Goal: Information Seeking & Learning: Learn about a topic

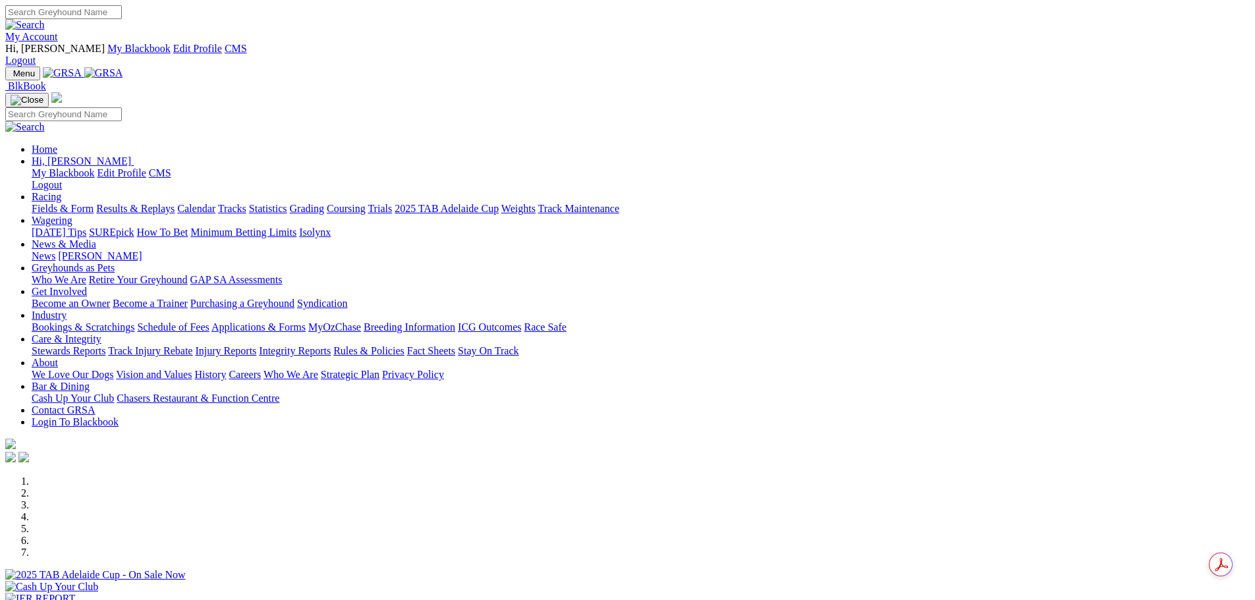
click at [58, 31] on link "My Account" at bounding box center [31, 36] width 53 height 11
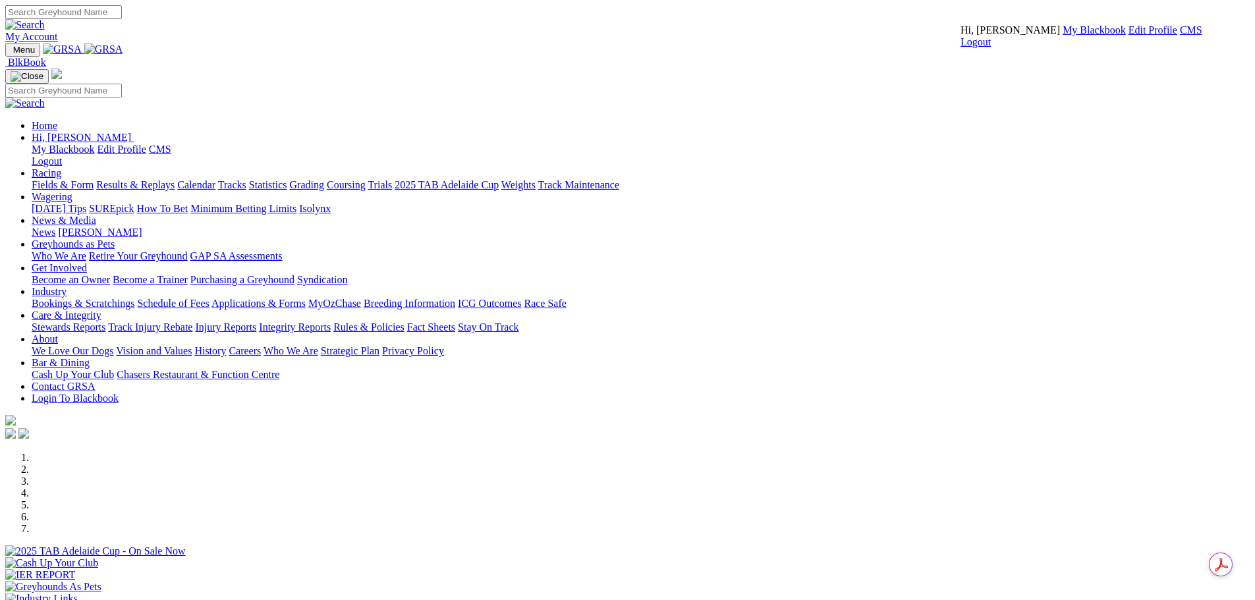
click at [1180, 36] on link "CMS" at bounding box center [1191, 29] width 22 height 11
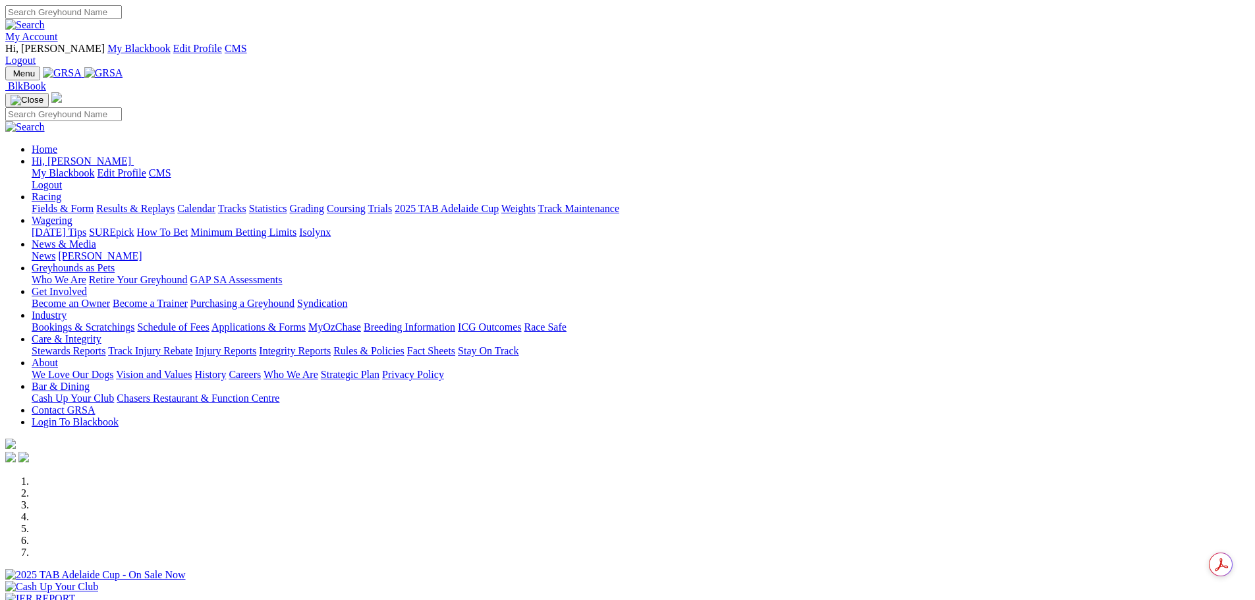
click at [96, 238] on link "News & Media" at bounding box center [64, 243] width 65 height 11
click at [58, 31] on link "My Account" at bounding box center [31, 36] width 53 height 11
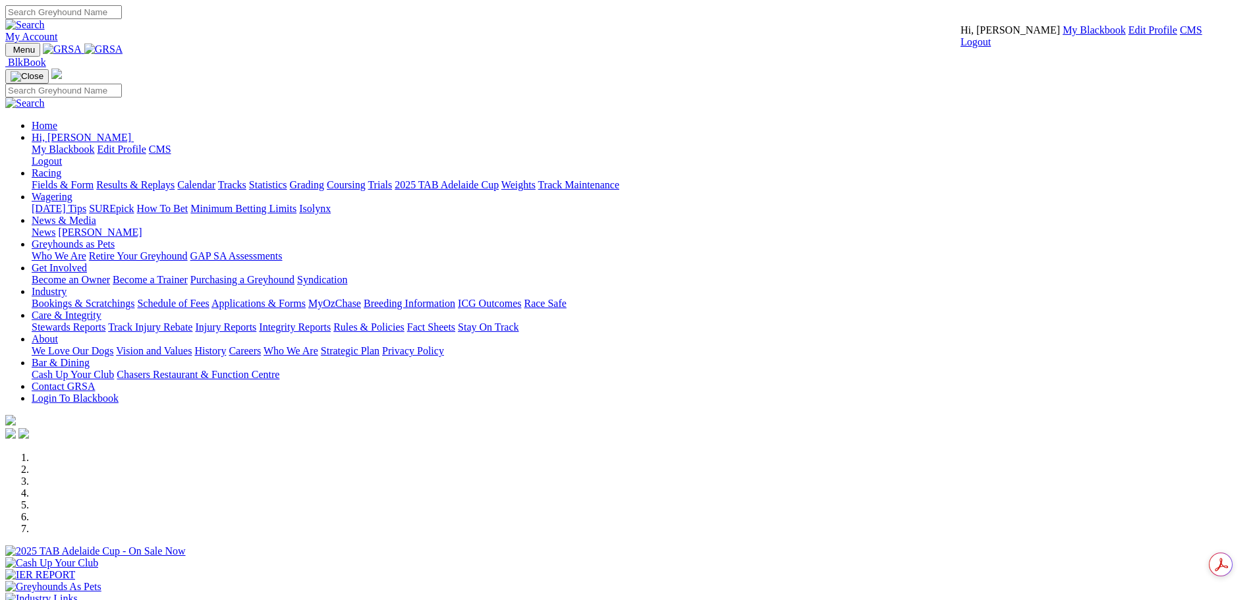
click at [1180, 36] on link "CMS" at bounding box center [1191, 29] width 22 height 11
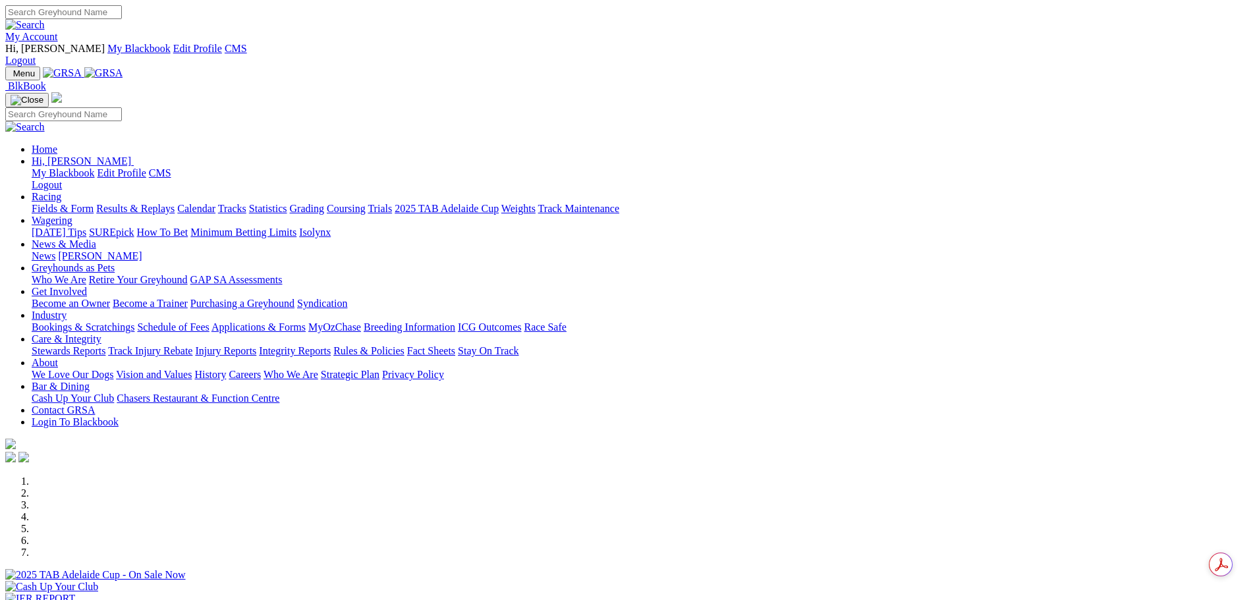
click at [96, 238] on link "News & Media" at bounding box center [64, 243] width 65 height 11
click at [55, 250] on link "News" at bounding box center [44, 255] width 24 height 11
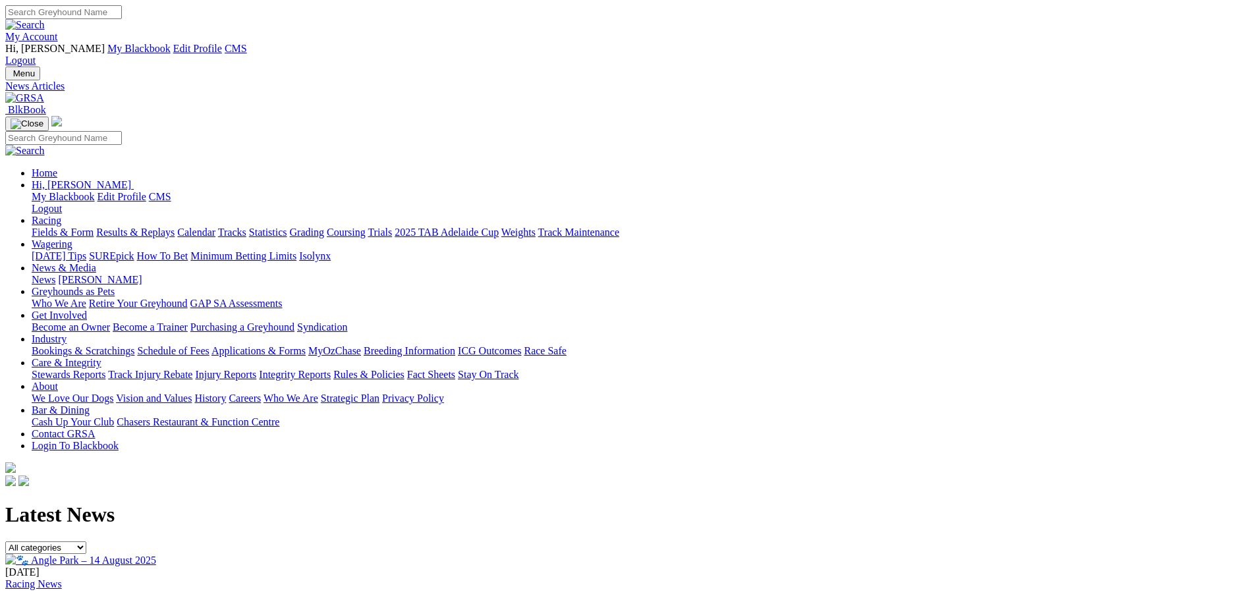
click at [595, 554] on div "15 Aug 2025 Racing News 🐾 Angle Park – 14 August 2025 ..." at bounding box center [627, 598] width 1244 height 89
click at [156, 554] on img at bounding box center [80, 560] width 151 height 13
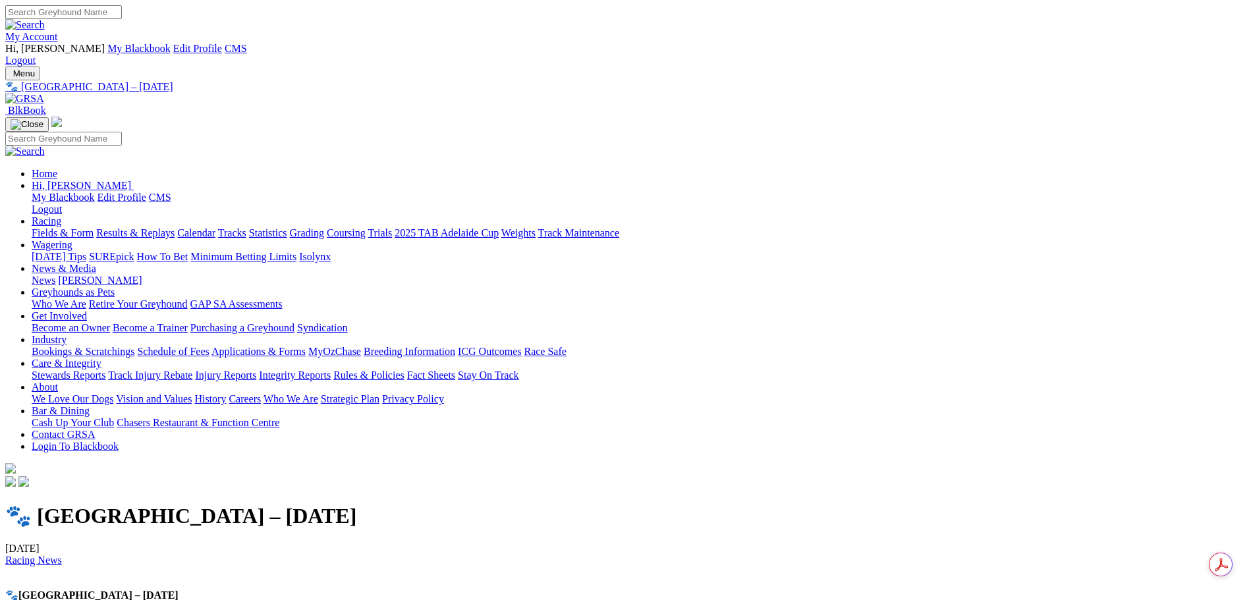
click at [442, 503] on h1 "🐾 [GEOGRAPHIC_DATA] – [DATE]" at bounding box center [627, 515] width 1244 height 25
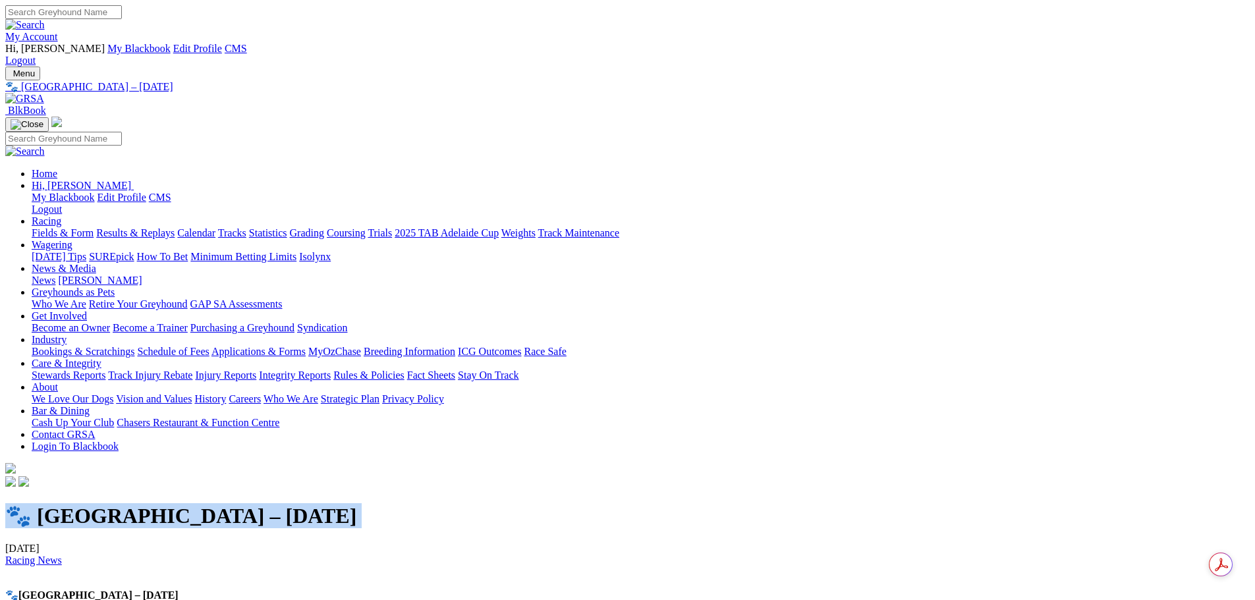
click at [442, 503] on h1 "🐾 [GEOGRAPHIC_DATA] – [DATE]" at bounding box center [627, 515] width 1244 height 25
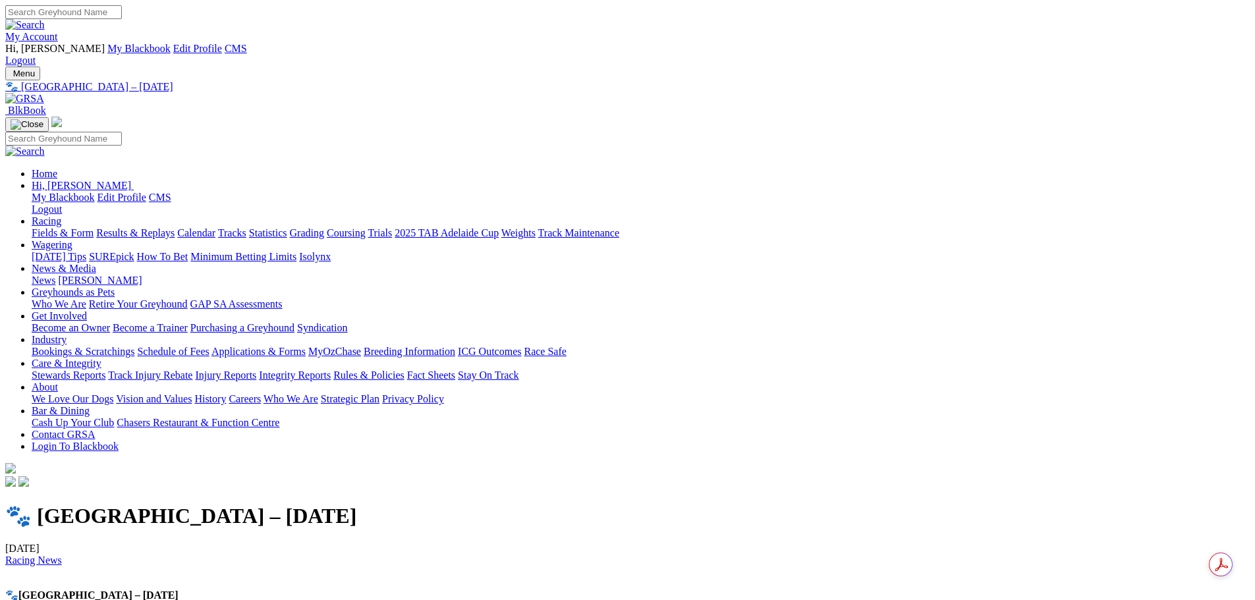
click at [669, 589] on p "🐾 Angle Park – 14 August 2025 Fine conditions set the stage for a strong night …" at bounding box center [627, 601] width 1244 height 24
drag, startPoint x: 706, startPoint y: 572, endPoint x: 171, endPoint y: 563, distance: 534.9
copy p "🐾 Angle Park – 14 August 2025 Fine conditions set the stage for a strong night …"
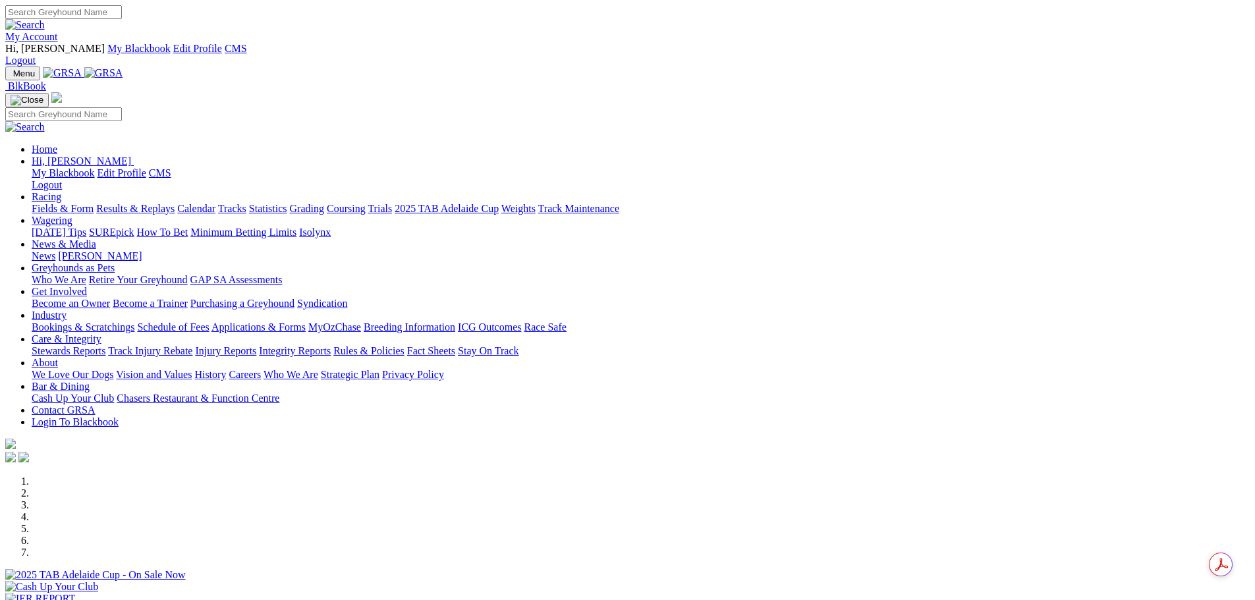
click at [58, 31] on link "My Account" at bounding box center [31, 36] width 53 height 11
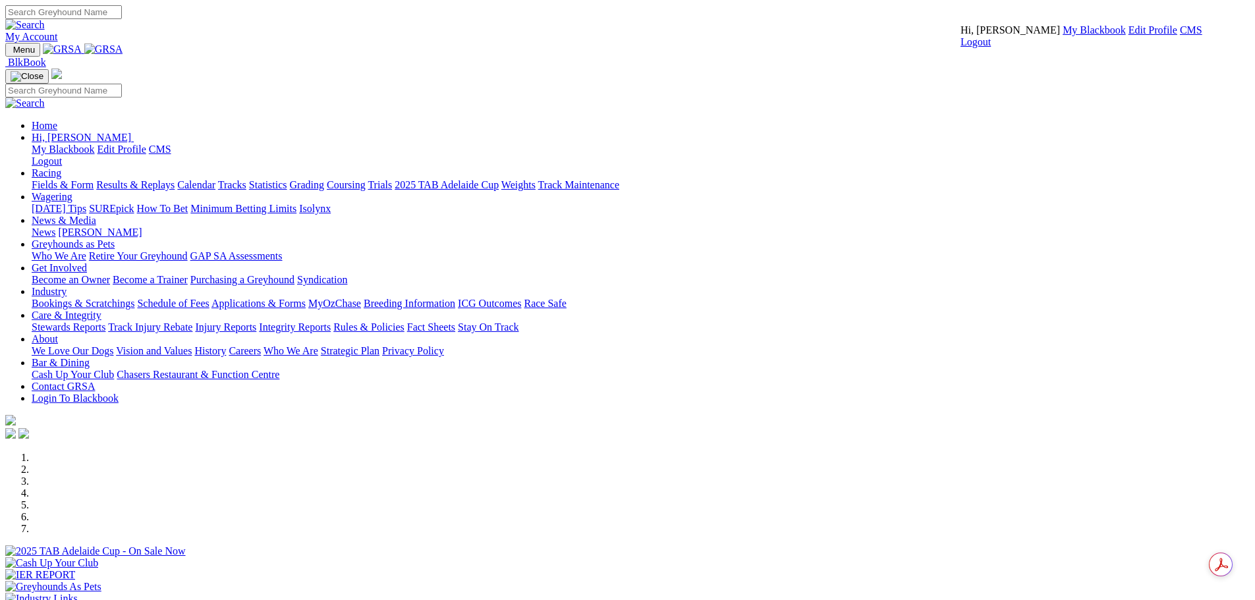
click at [1180, 36] on link "CMS" at bounding box center [1191, 29] width 22 height 11
